Goal: Check status

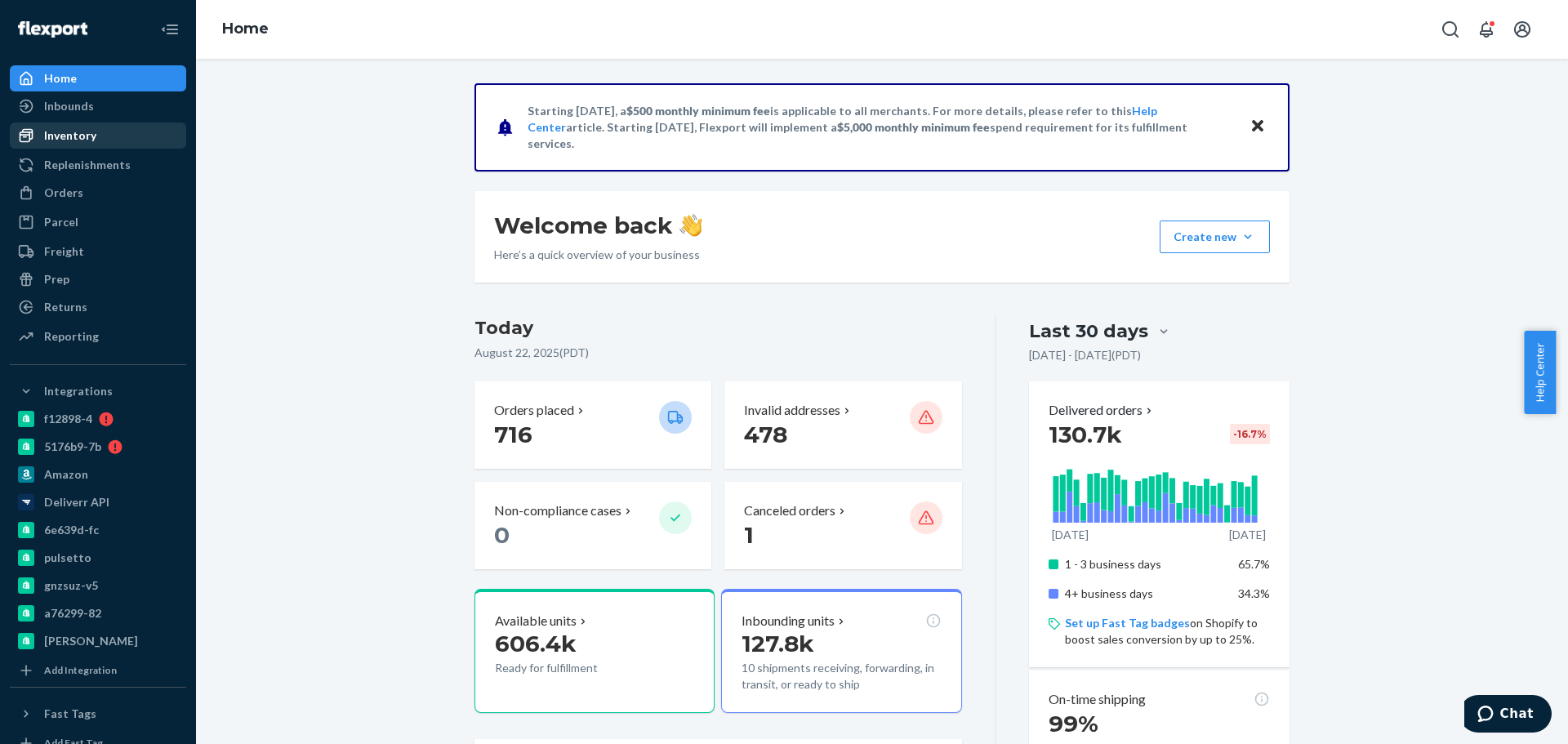
click at [94, 139] on div "Inventory" at bounding box center [98, 135] width 173 height 23
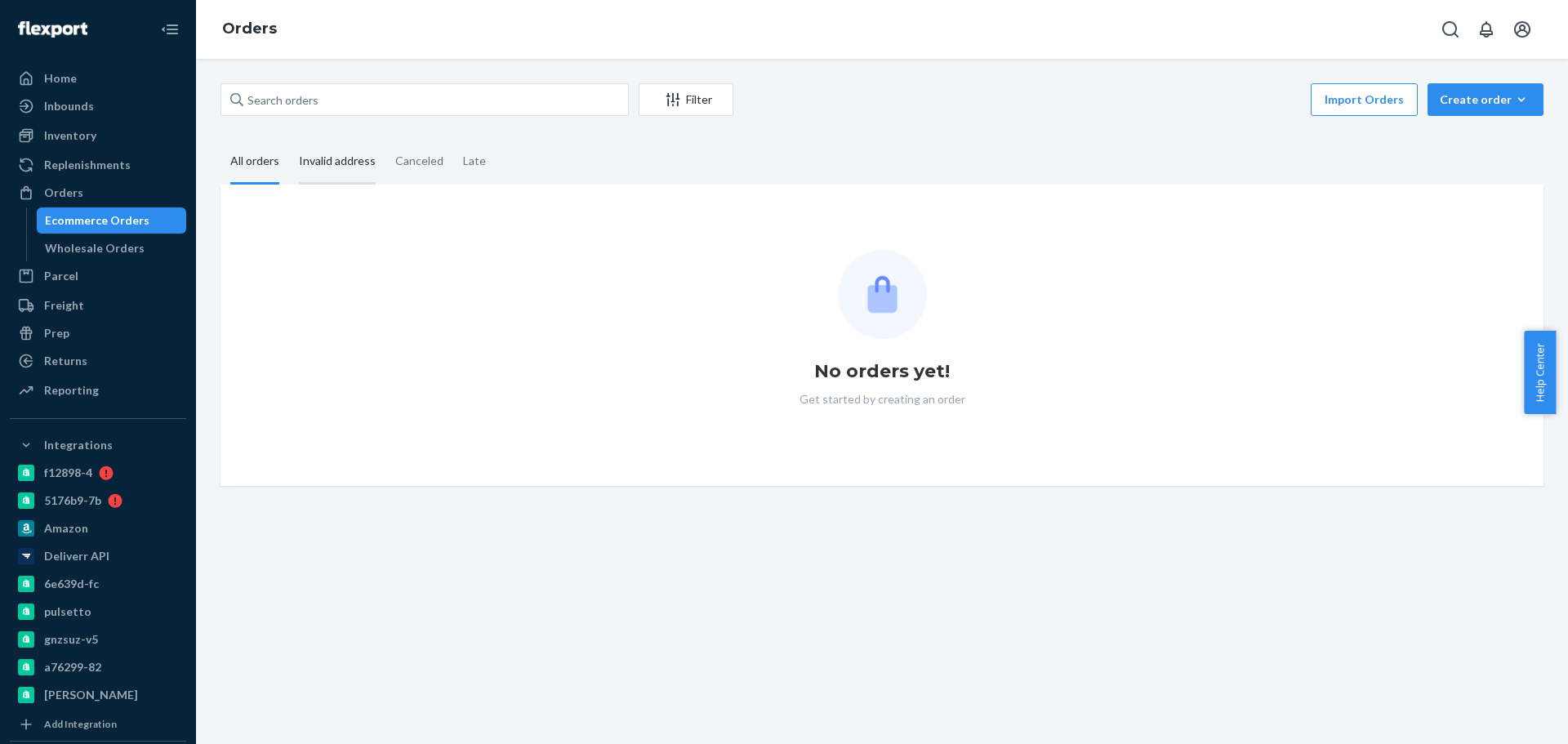
click at [353, 173] on div "Invalid address" at bounding box center [337, 162] width 77 height 45
click at [289, 140] on input "Invalid address" at bounding box center [289, 140] width 0 height 0
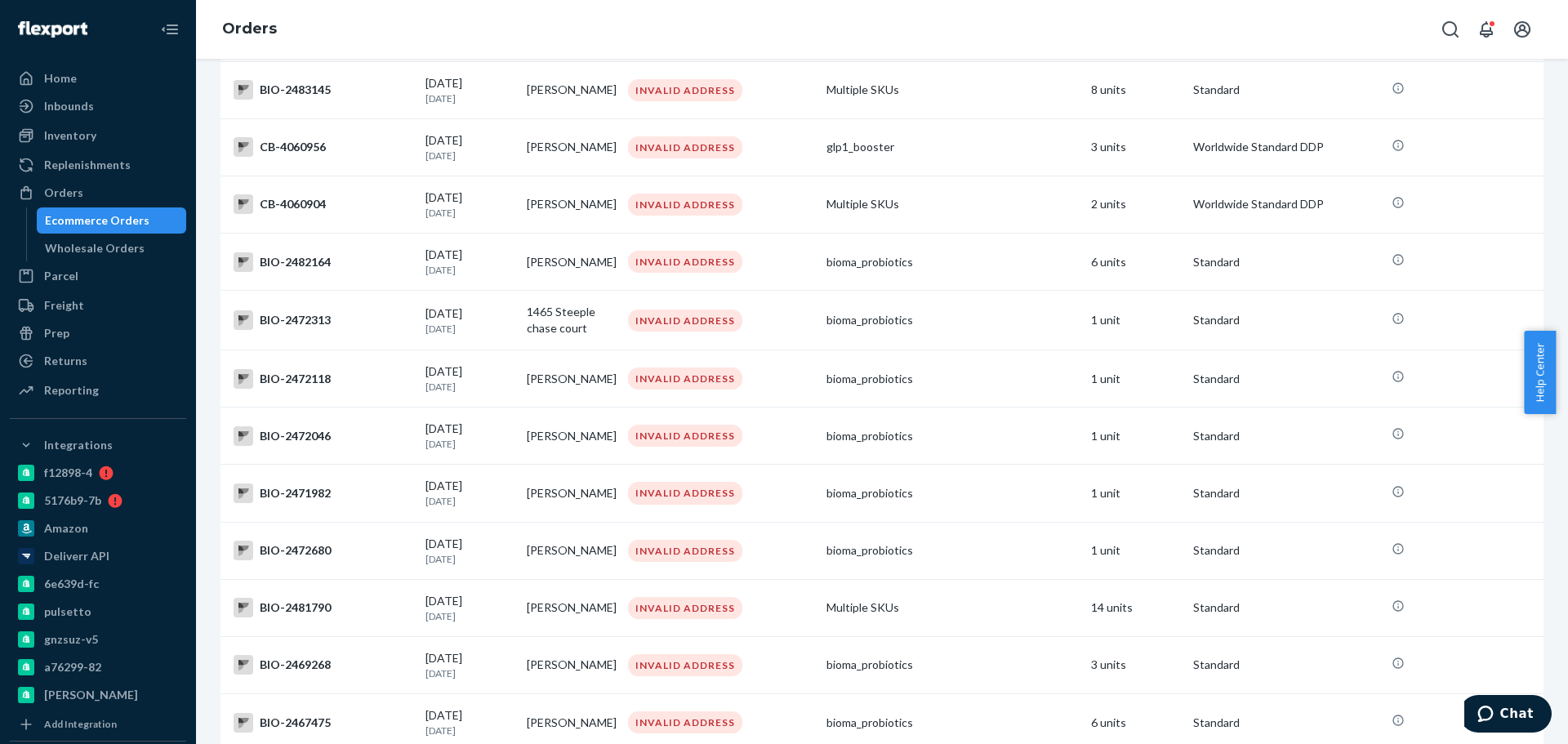
scroll to position [5351, 0]
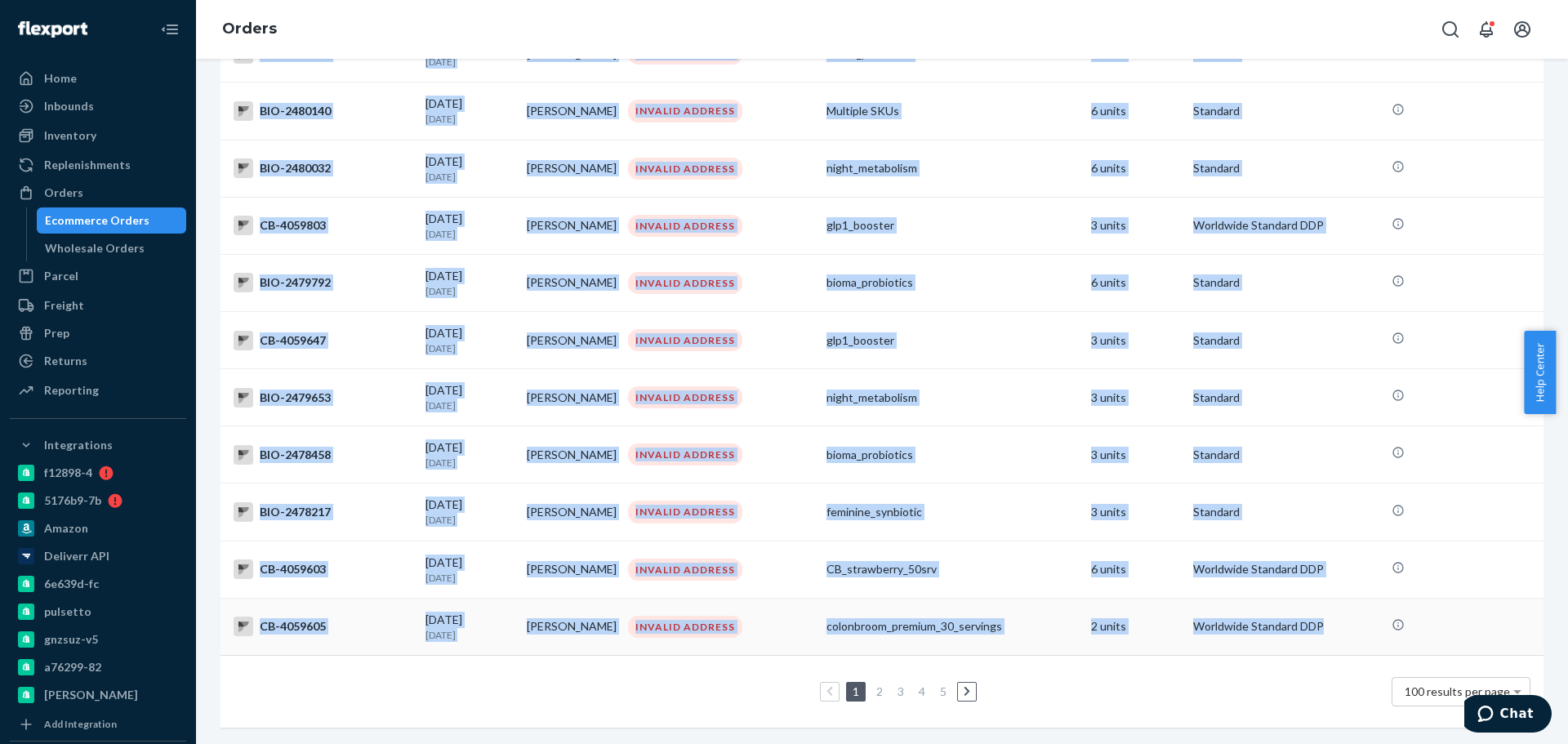
drag, startPoint x: 225, startPoint y: 252, endPoint x: 1338, endPoint y: 626, distance: 1174.2
copy tbody "BIO-2504586 08/22/2025 Today Jackie Abernathy INVALID ADDRESS feminine_synbioti…"
